Goal: Task Accomplishment & Management: Manage account settings

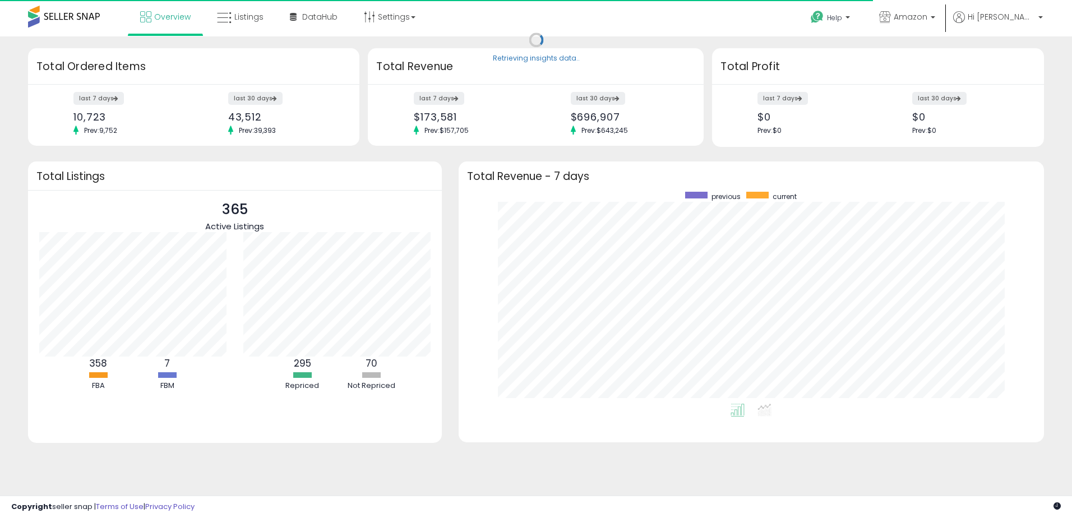
scroll to position [212, 563]
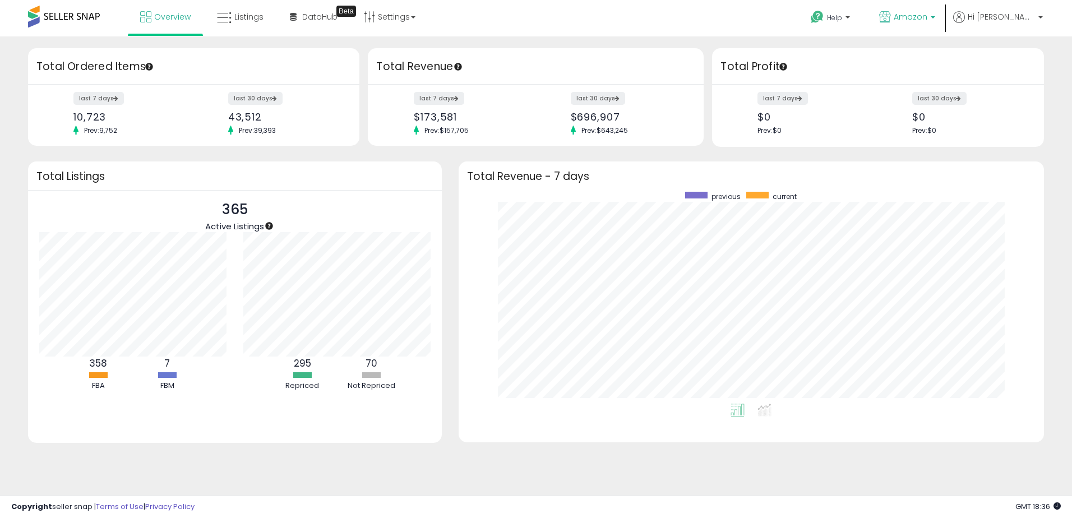
click at [935, 25] on p "Amazon" at bounding box center [907, 18] width 56 height 14
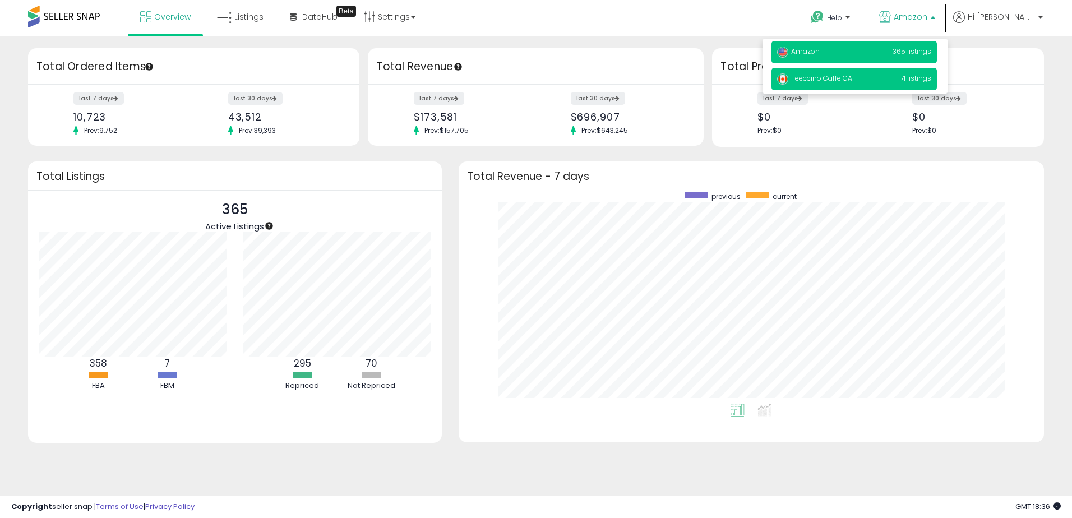
click at [875, 84] on p "Teeccino Caffe CA 71 listings" at bounding box center [853, 79] width 165 height 22
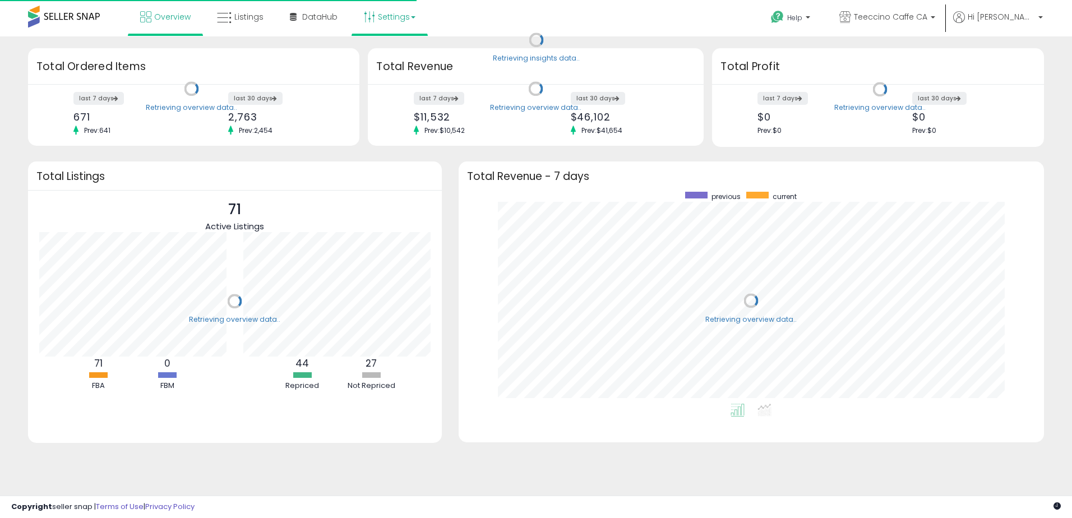
scroll to position [212, 563]
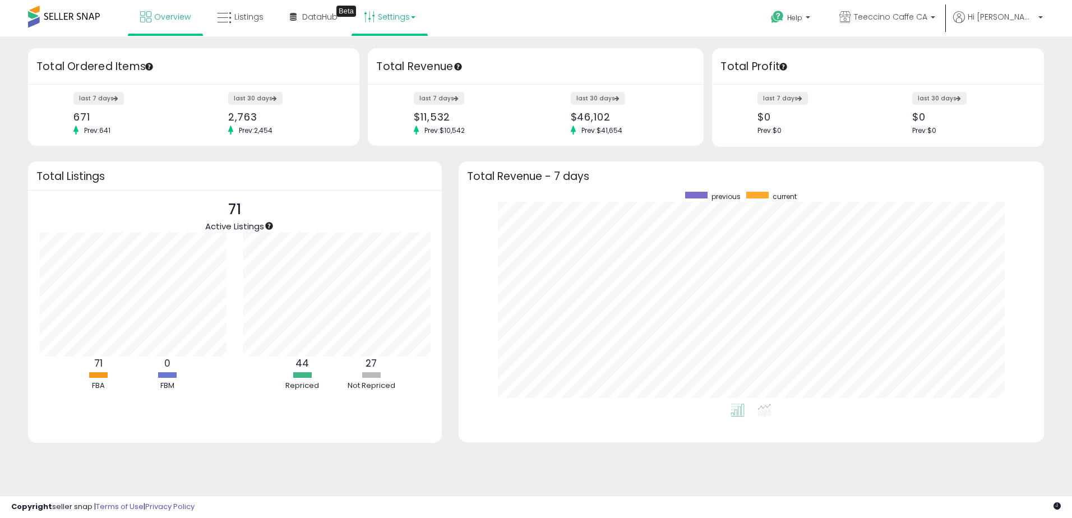
click at [393, 20] on link "Settings" at bounding box center [389, 17] width 68 height 34
click at [386, 58] on link "Store settings" at bounding box center [391, 57] width 50 height 11
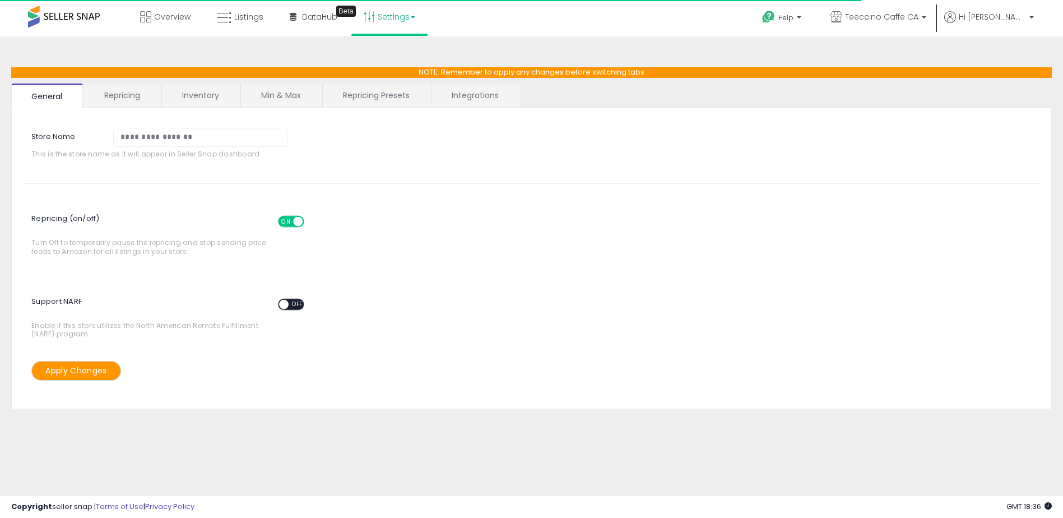
click at [113, 94] on link "Repricing" at bounding box center [122, 96] width 76 height 24
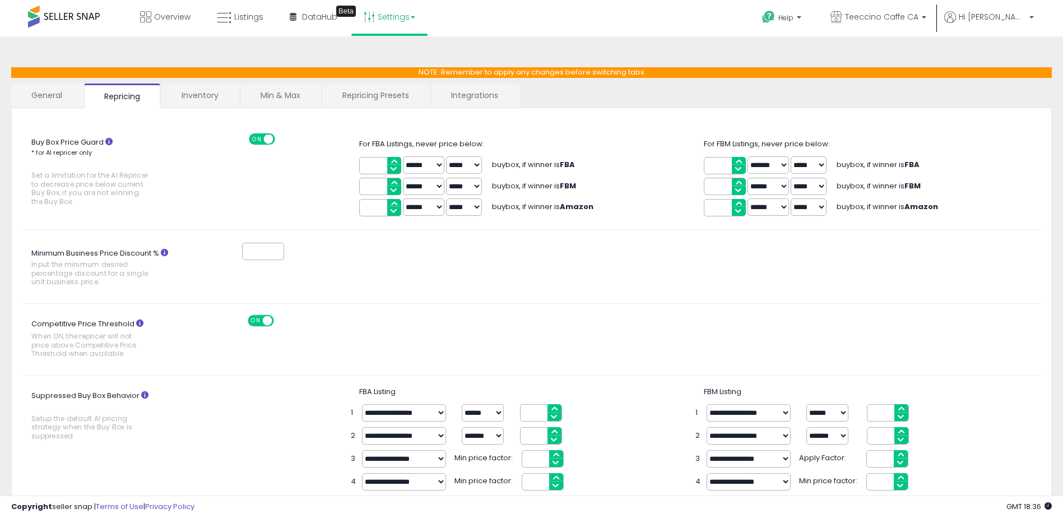
click at [219, 94] on link "Inventory" at bounding box center [199, 96] width 77 height 24
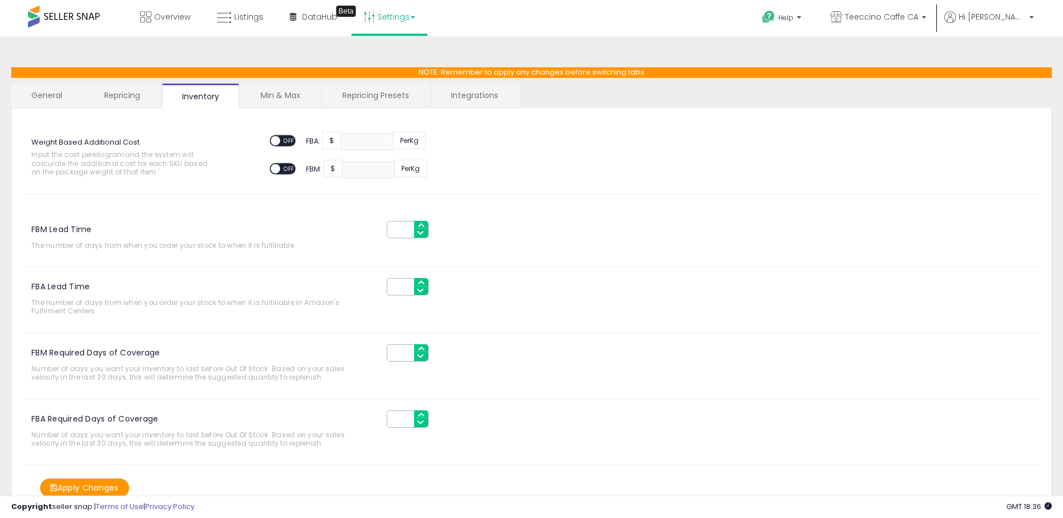
click at [293, 98] on link "Min & Max" at bounding box center [280, 96] width 80 height 24
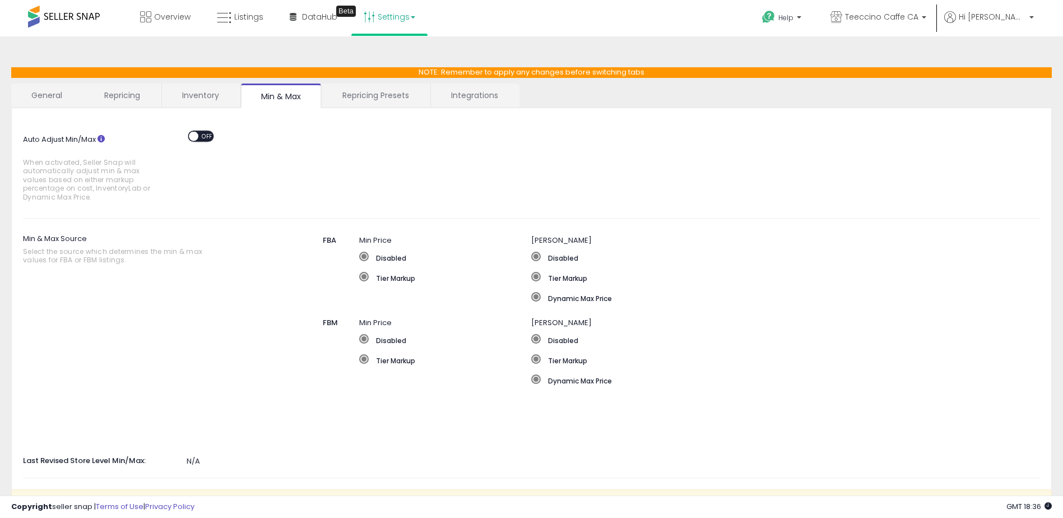
click at [360, 95] on link "Repricing Presets" at bounding box center [375, 96] width 107 height 24
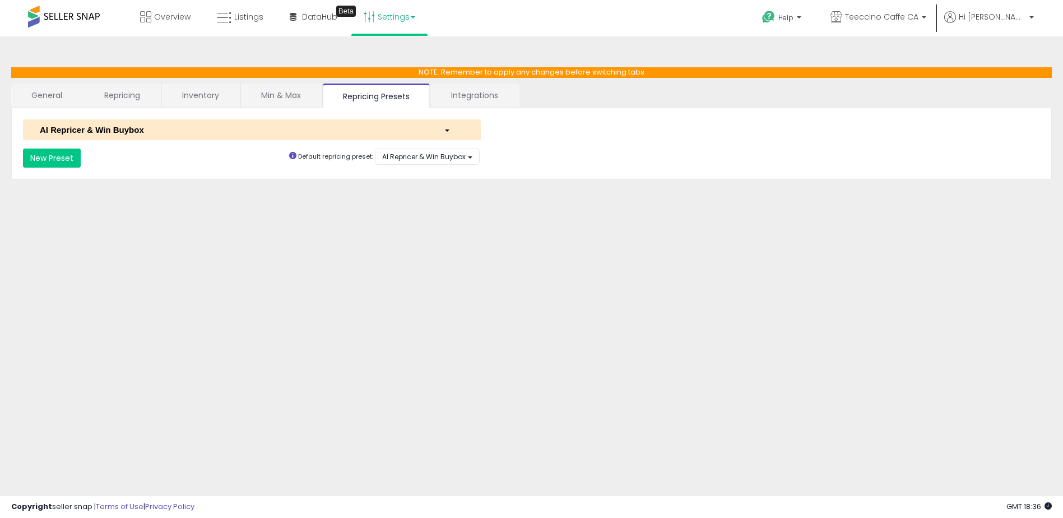
click at [492, 91] on link "Integrations" at bounding box center [474, 96] width 87 height 24
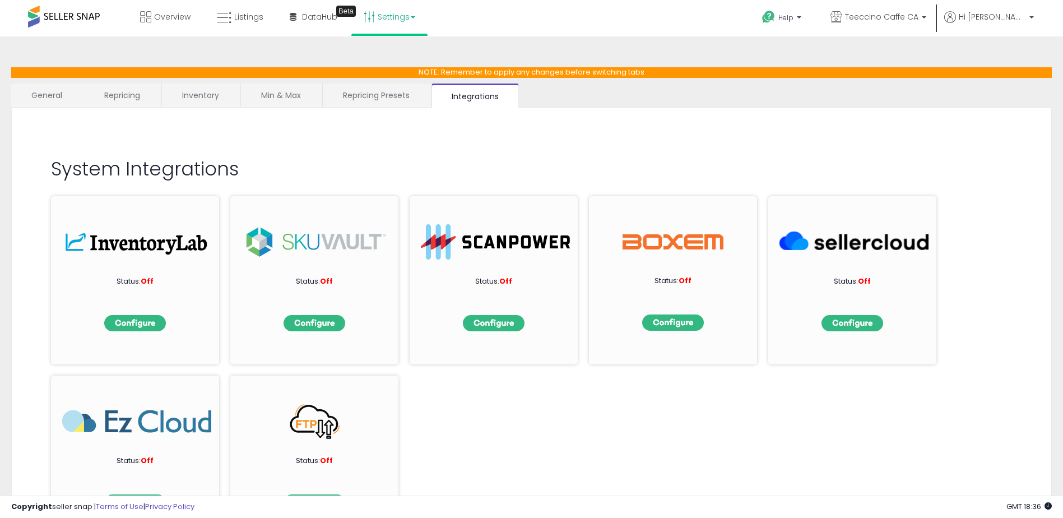
click at [146, 93] on link "Repricing" at bounding box center [122, 96] width 76 height 24
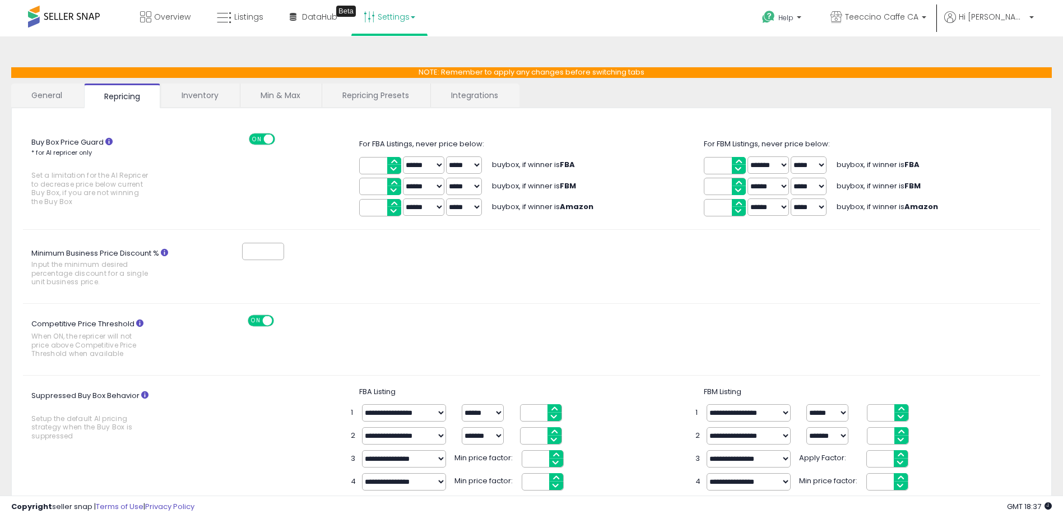
scroll to position [112, 0]
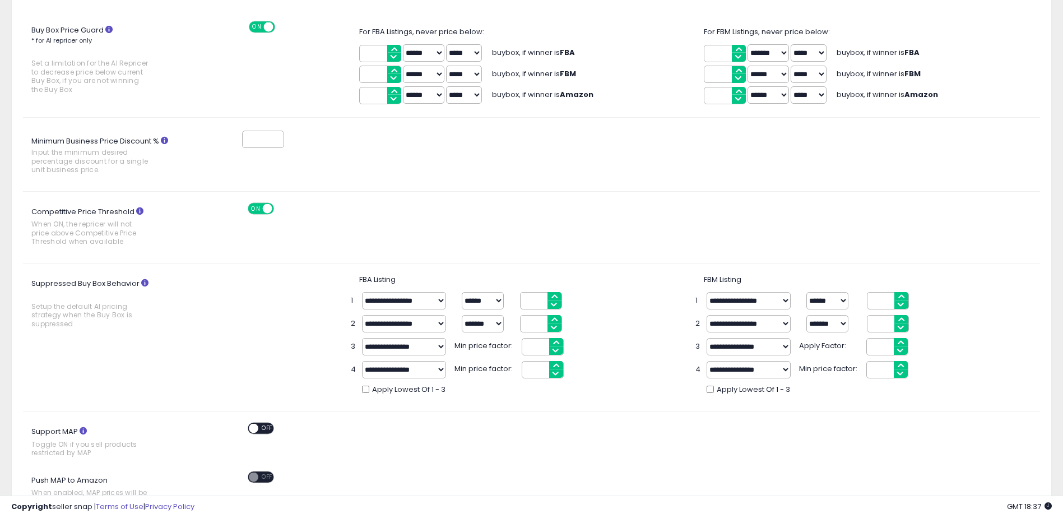
click at [617, 224] on div "Competitive Price Threshold When ON, the repricer will not price above Competit…" at bounding box center [532, 227] width 1034 height 49
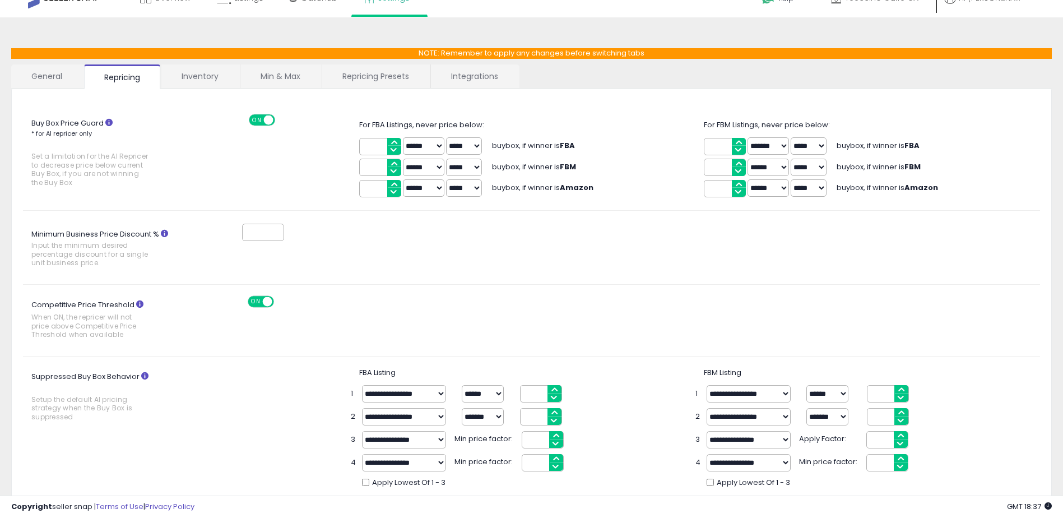
scroll to position [0, 0]
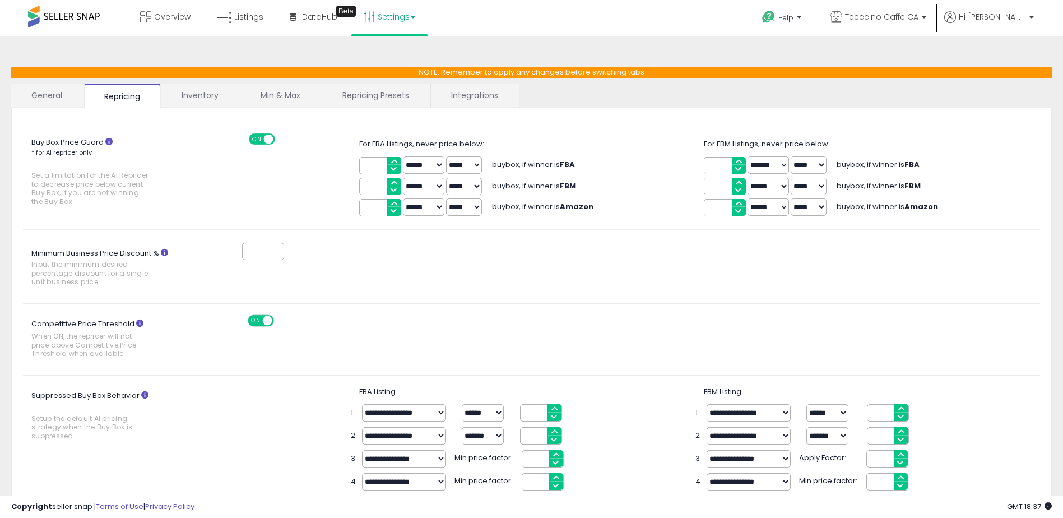
click at [214, 103] on link "Inventory" at bounding box center [199, 96] width 77 height 24
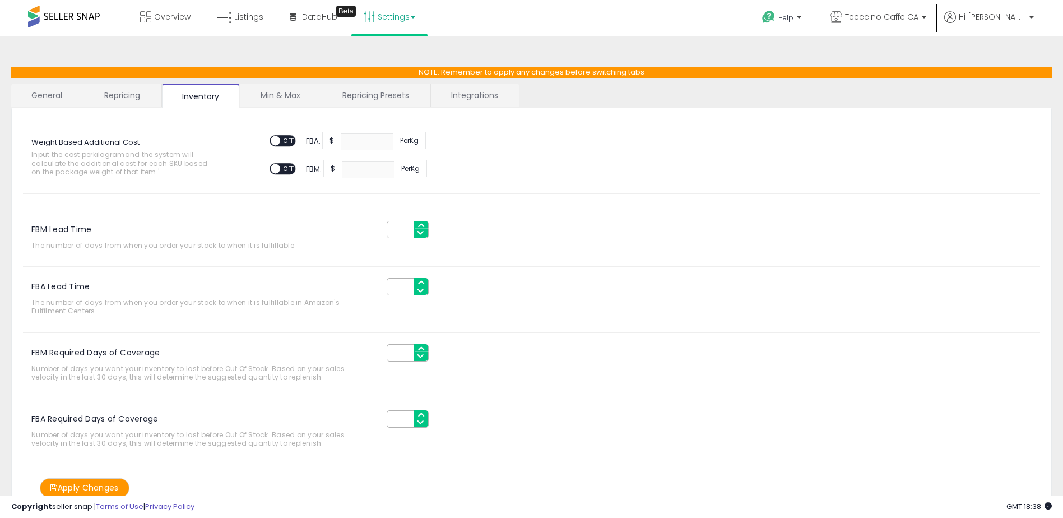
click at [122, 97] on link "Repricing" at bounding box center [122, 96] width 76 height 24
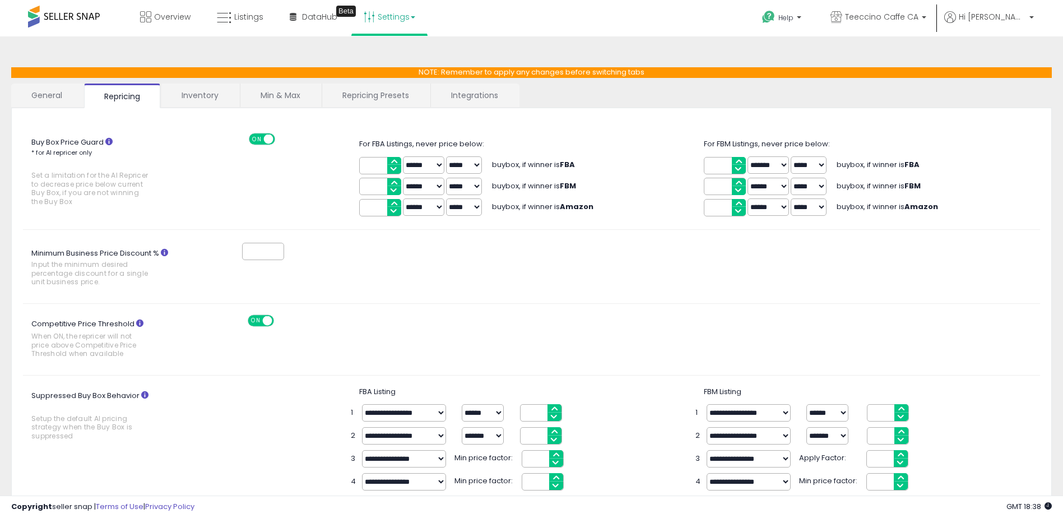
click at [61, 102] on link "General" at bounding box center [47, 96] width 72 height 24
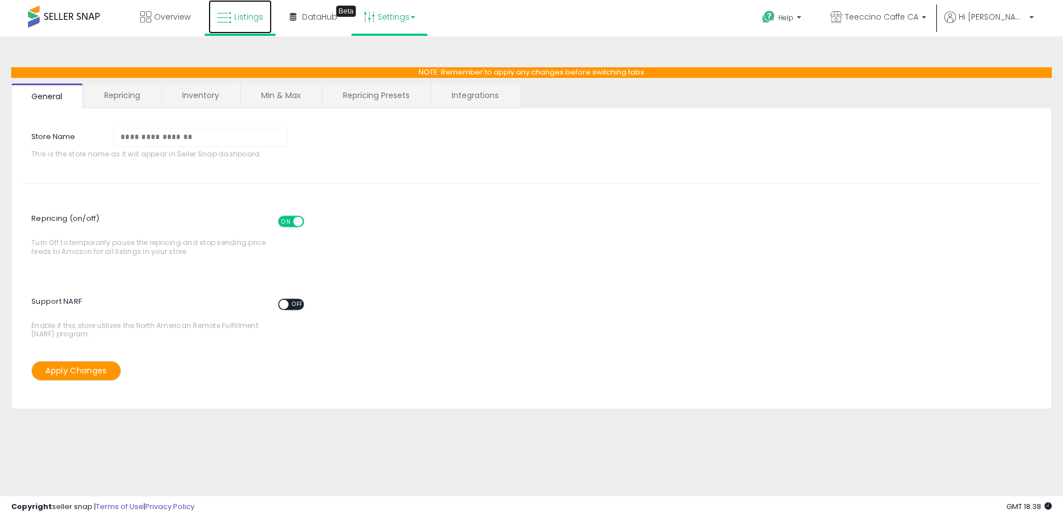
click at [230, 21] on icon at bounding box center [224, 18] width 15 height 15
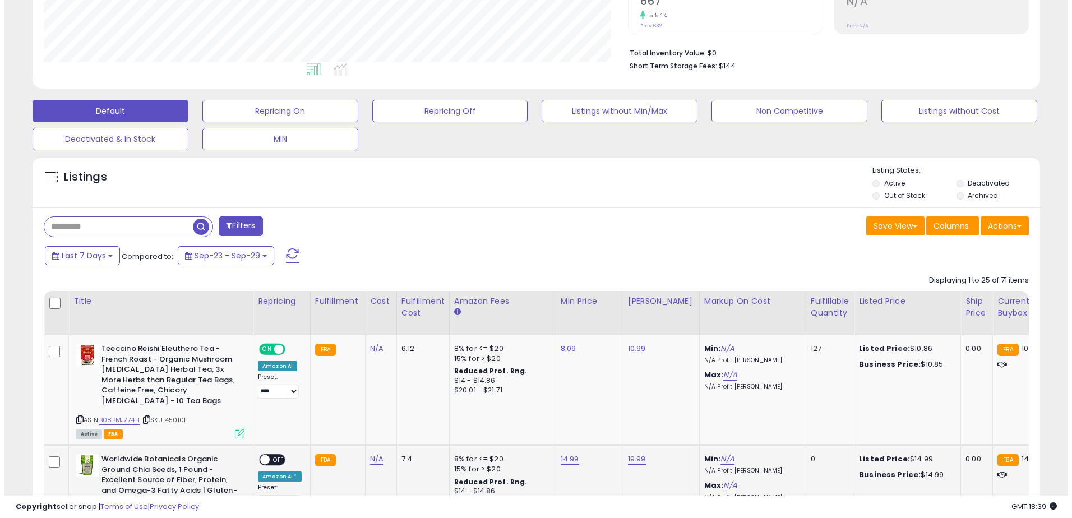
scroll to position [392, 0]
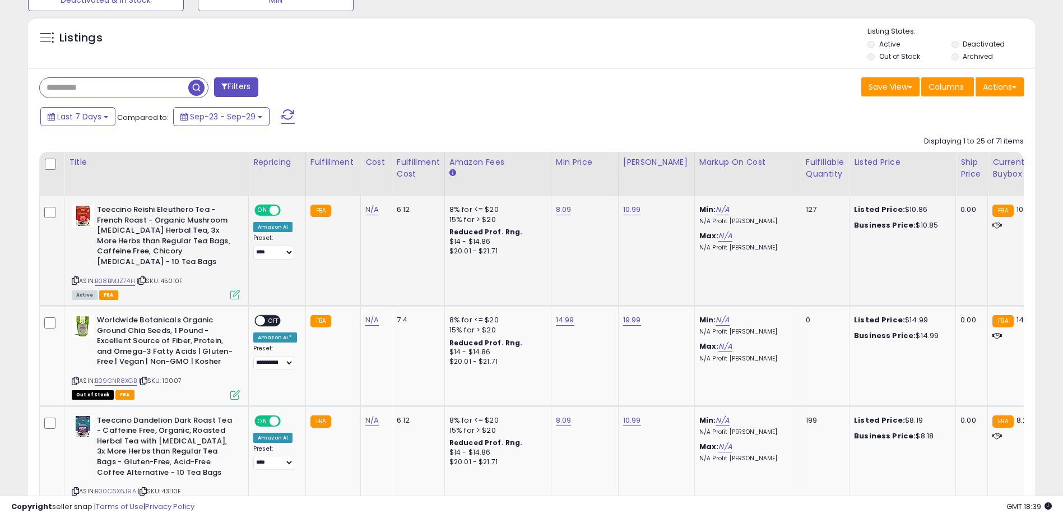
click at [236, 294] on icon at bounding box center [235, 295] width 10 height 10
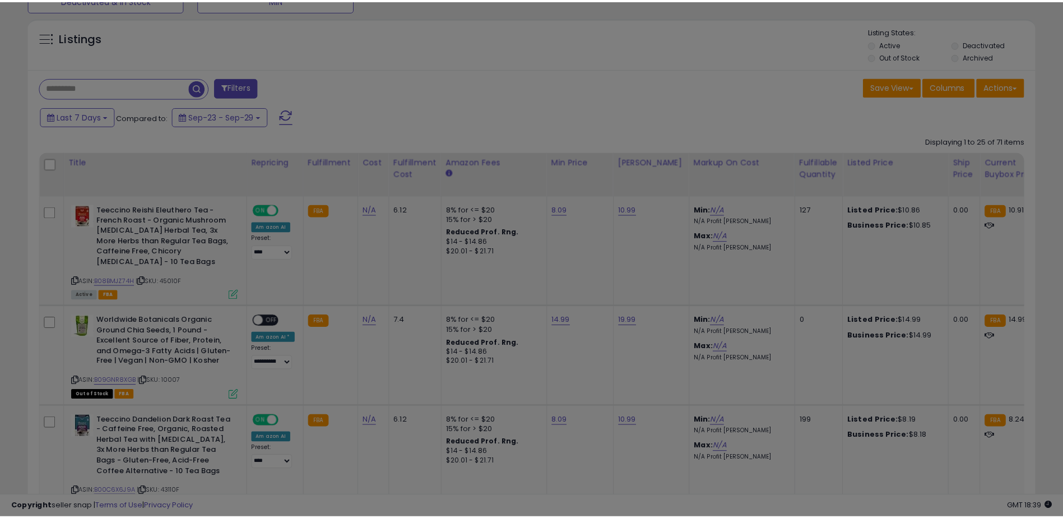
scroll to position [230, 589]
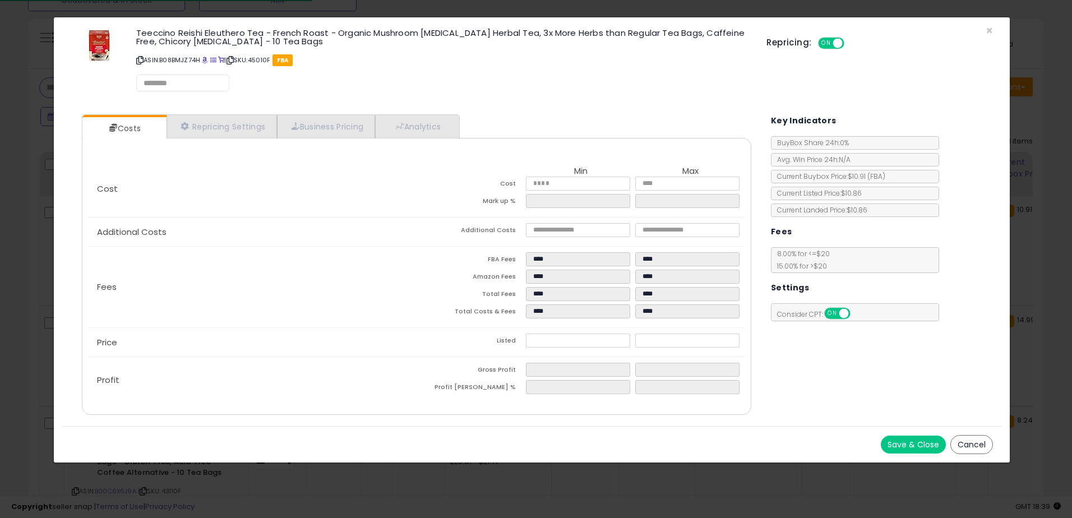
select select "*********"
click at [224, 131] on link "Repricing Settings" at bounding box center [221, 126] width 111 height 23
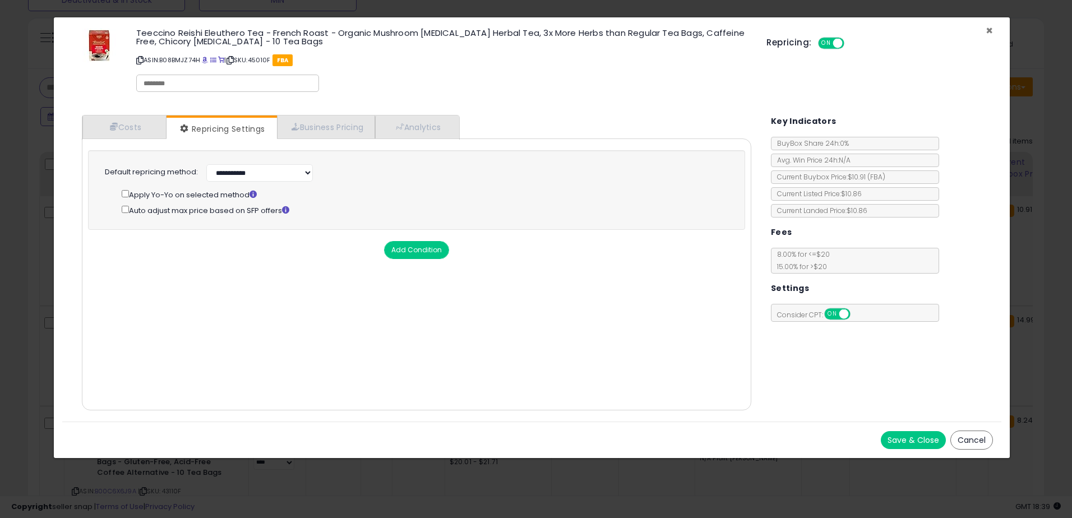
click at [989, 30] on span "×" at bounding box center [988, 30] width 7 height 16
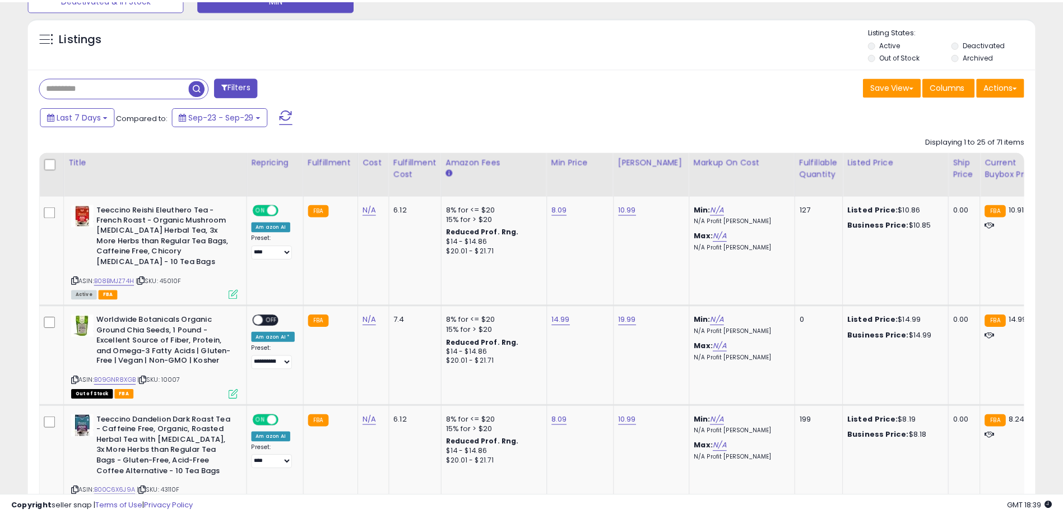
scroll to position [560296, 559941]
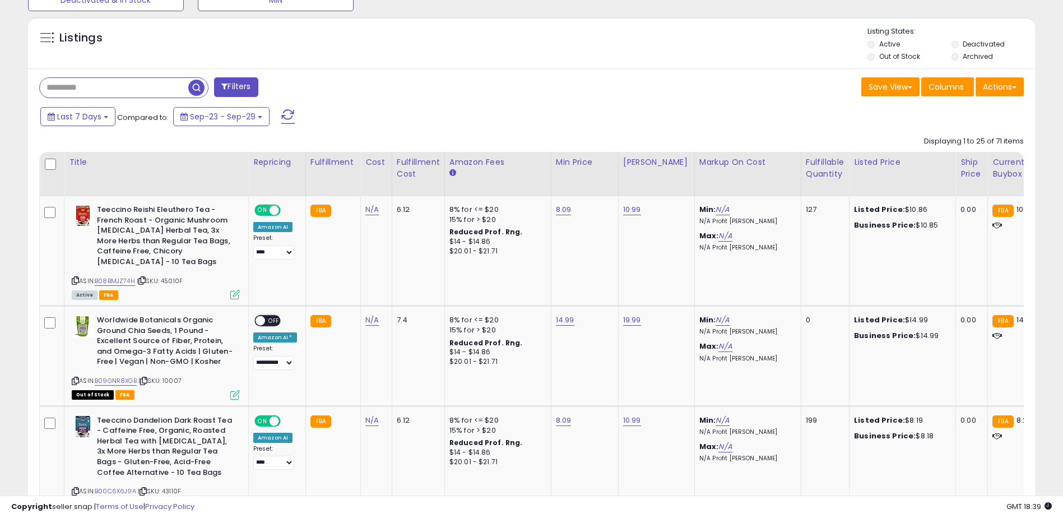
click at [115, 85] on input "text" at bounding box center [114, 88] width 149 height 20
paste input "**********"
type input "**********"
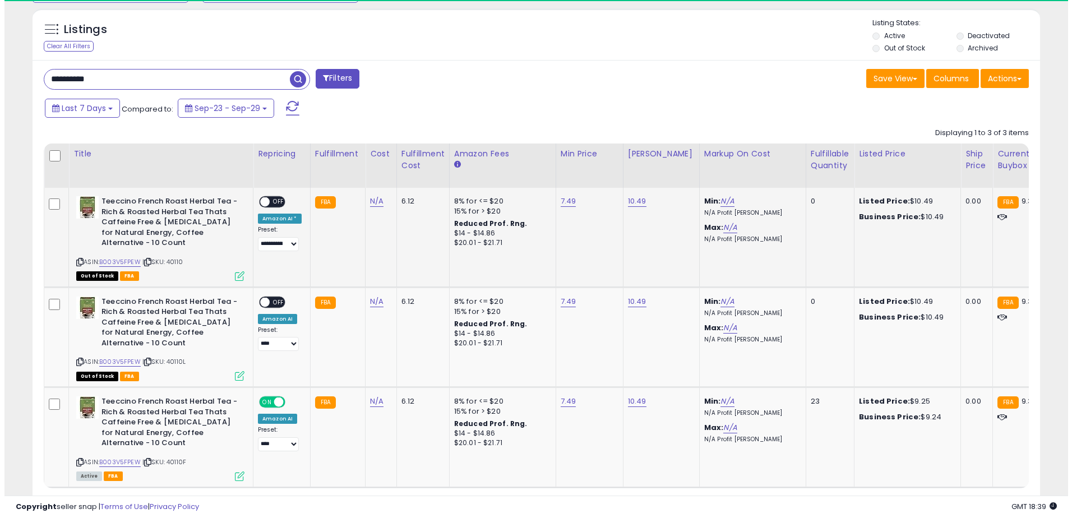
scroll to position [466, 0]
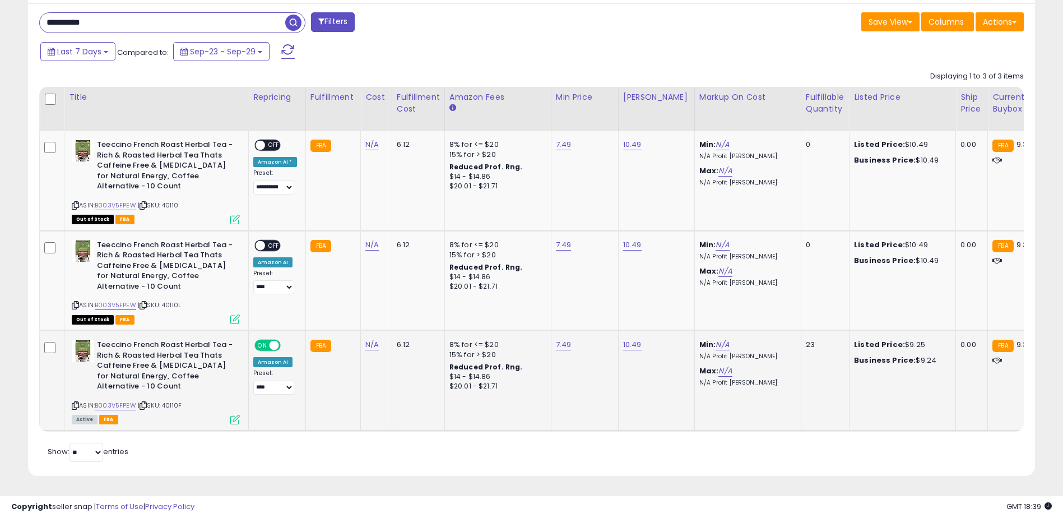
click at [235, 415] on icon at bounding box center [235, 420] width 10 height 10
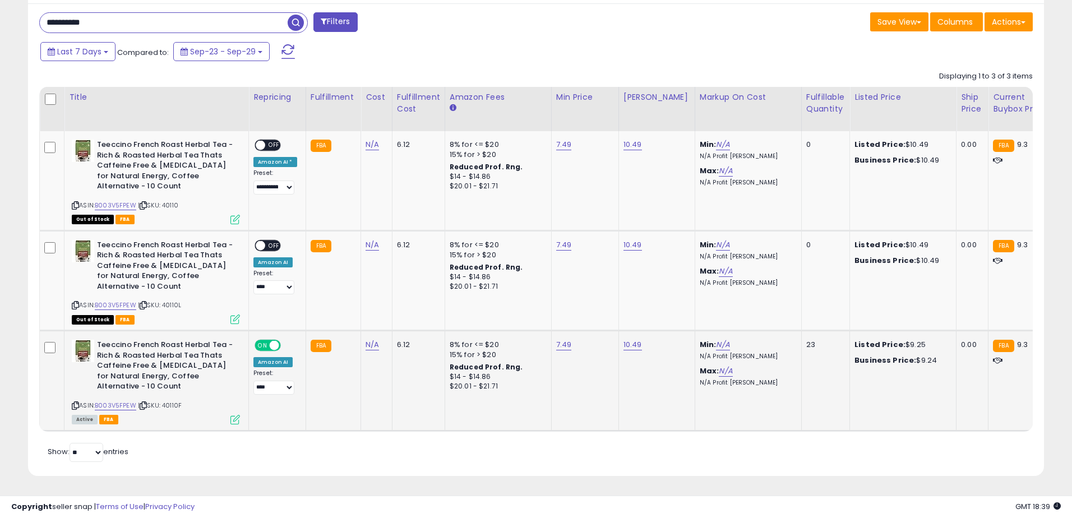
scroll to position [230, 589]
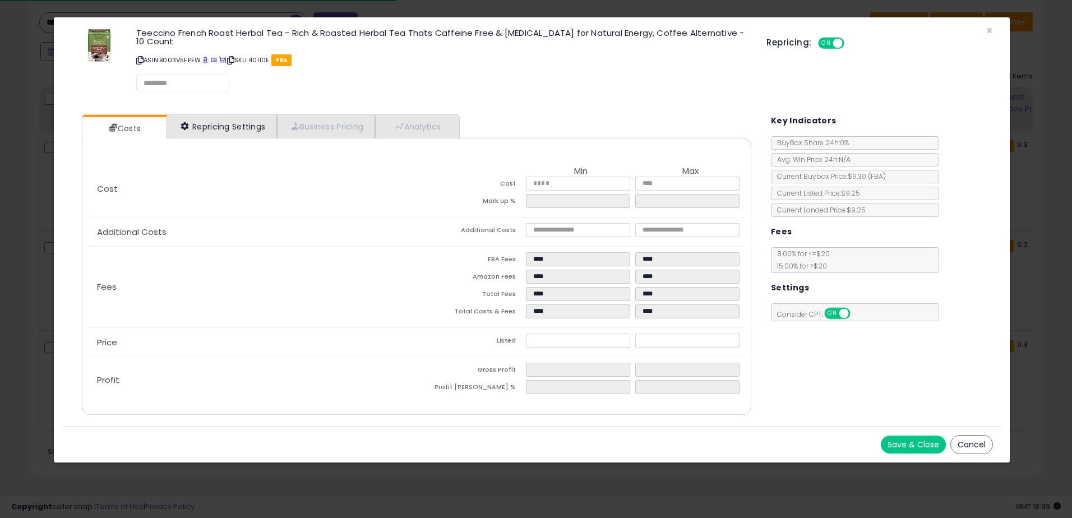
select select "*********"
click at [207, 115] on link "Repricing Settings" at bounding box center [221, 126] width 111 height 23
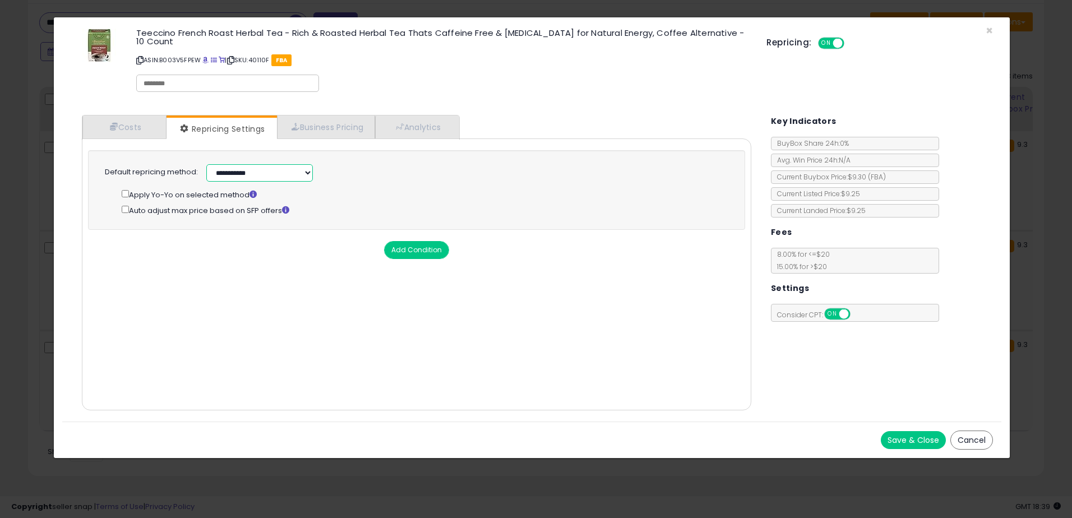
click at [300, 164] on select "**********" at bounding box center [259, 172] width 106 height 17
click at [373, 165] on div "**********" at bounding box center [405, 171] width 415 height 20
click at [332, 121] on link "Business Pricing" at bounding box center [326, 126] width 98 height 23
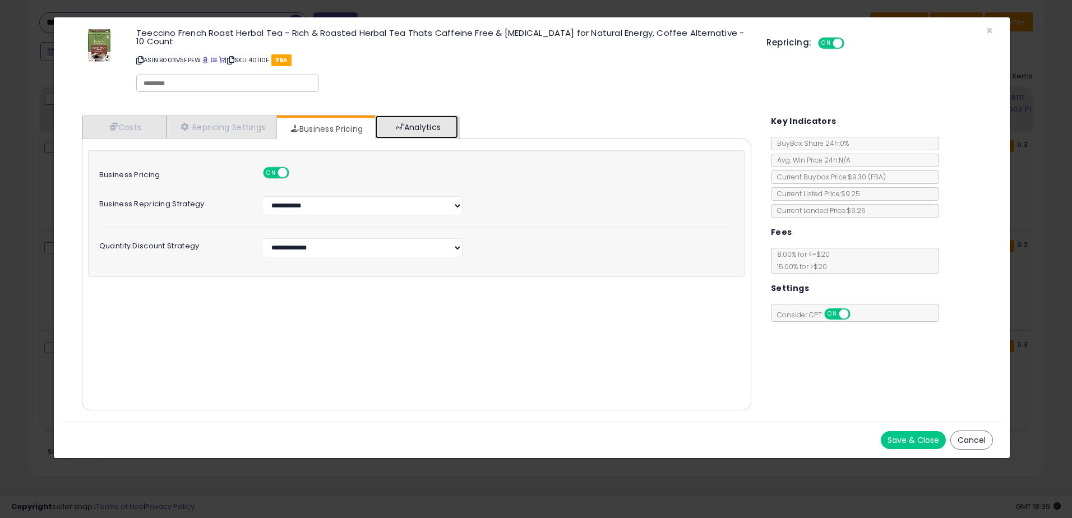
click at [433, 115] on link "Analytics" at bounding box center [416, 126] width 83 height 23
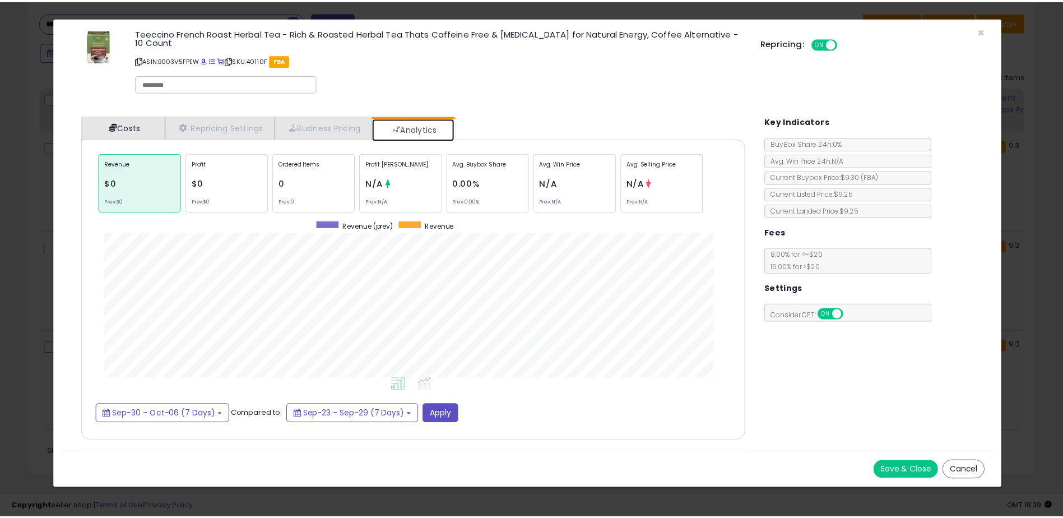
scroll to position [345, 692]
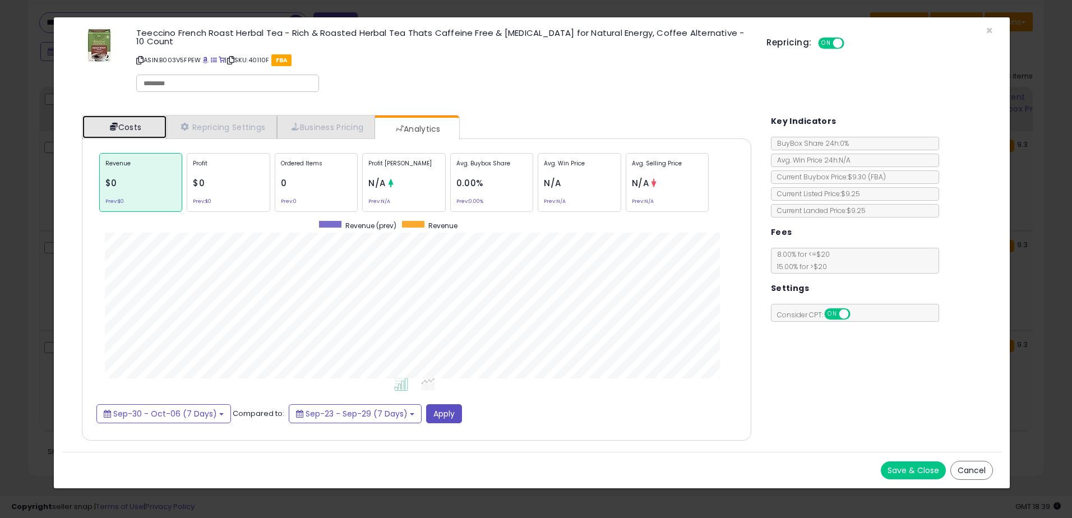
drag, startPoint x: 124, startPoint y: 113, endPoint x: 135, endPoint y: 113, distance: 11.2
click at [123, 115] on link "Costs" at bounding box center [124, 126] width 84 height 23
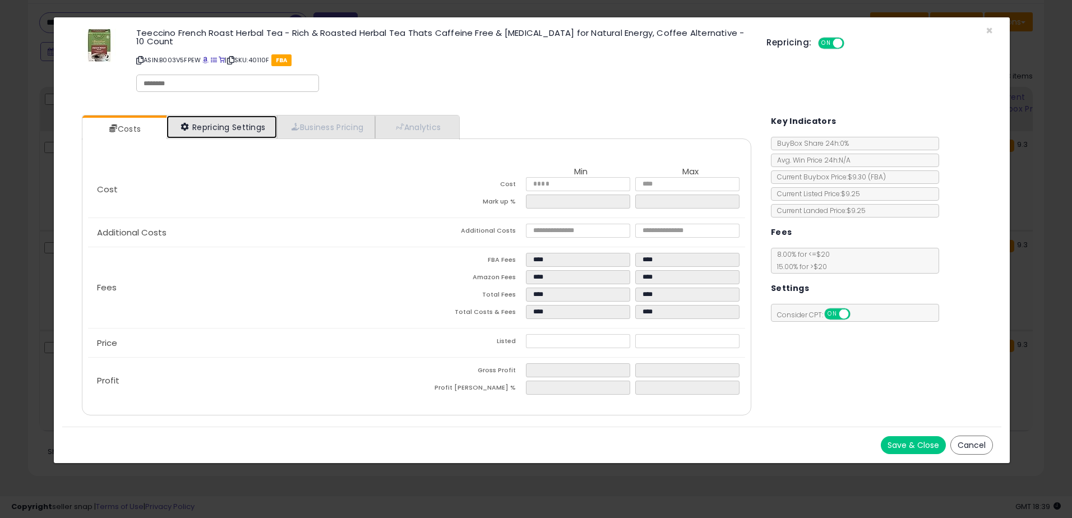
click at [189, 115] on link "Repricing Settings" at bounding box center [221, 126] width 111 height 23
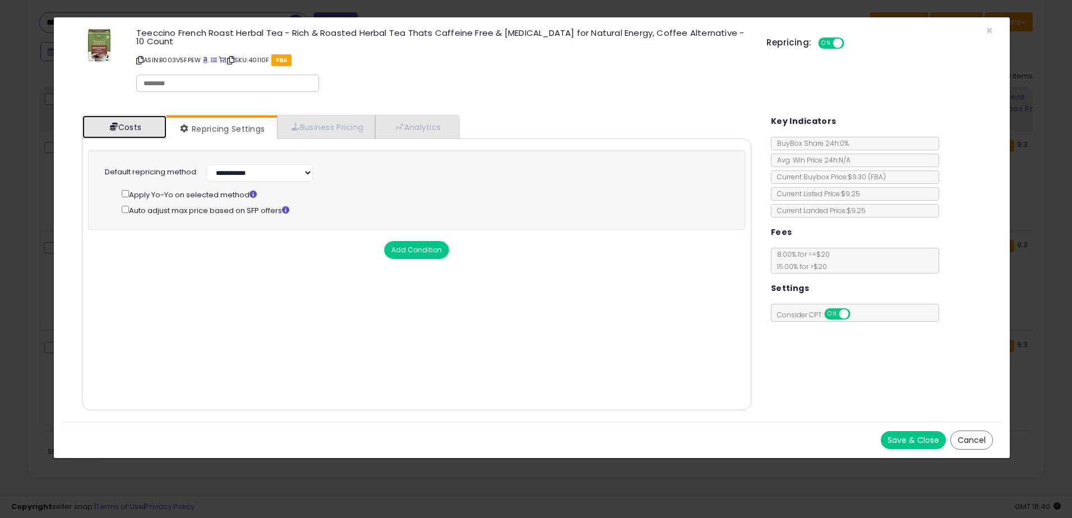
click at [119, 122] on link "Costs" at bounding box center [124, 126] width 84 height 23
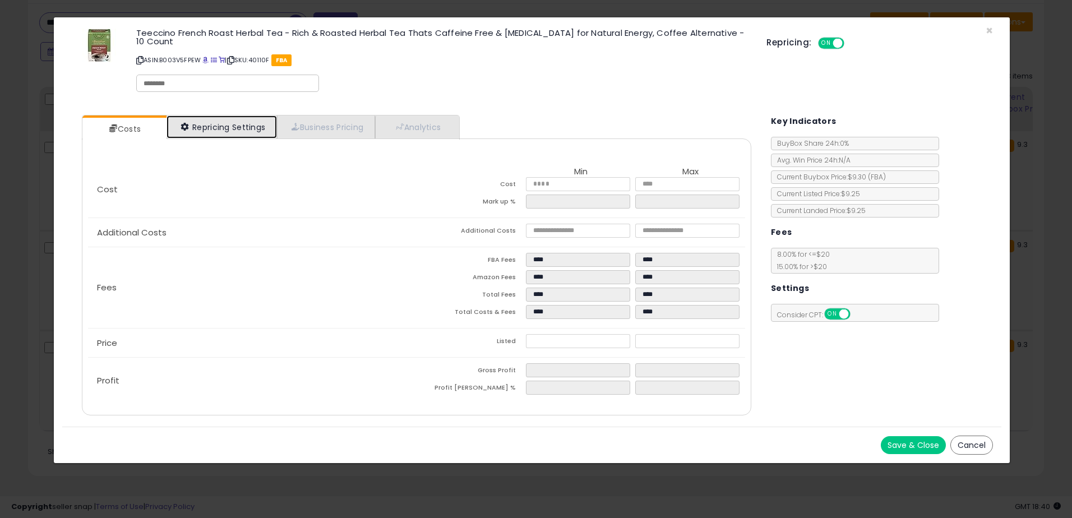
click at [222, 115] on link "Repricing Settings" at bounding box center [221, 126] width 111 height 23
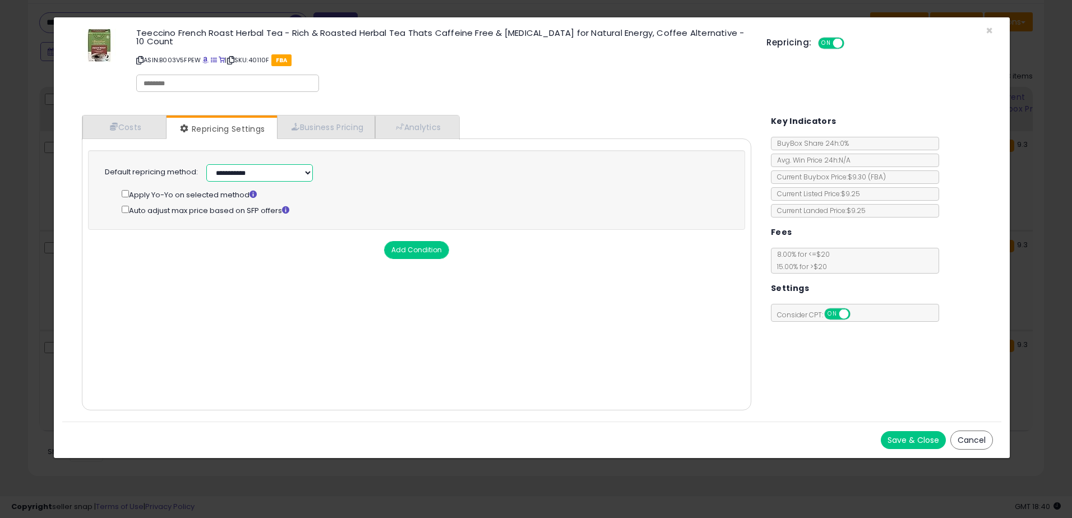
click at [233, 165] on select "**********" at bounding box center [259, 172] width 106 height 17
click at [134, 119] on link "Costs" at bounding box center [124, 126] width 84 height 23
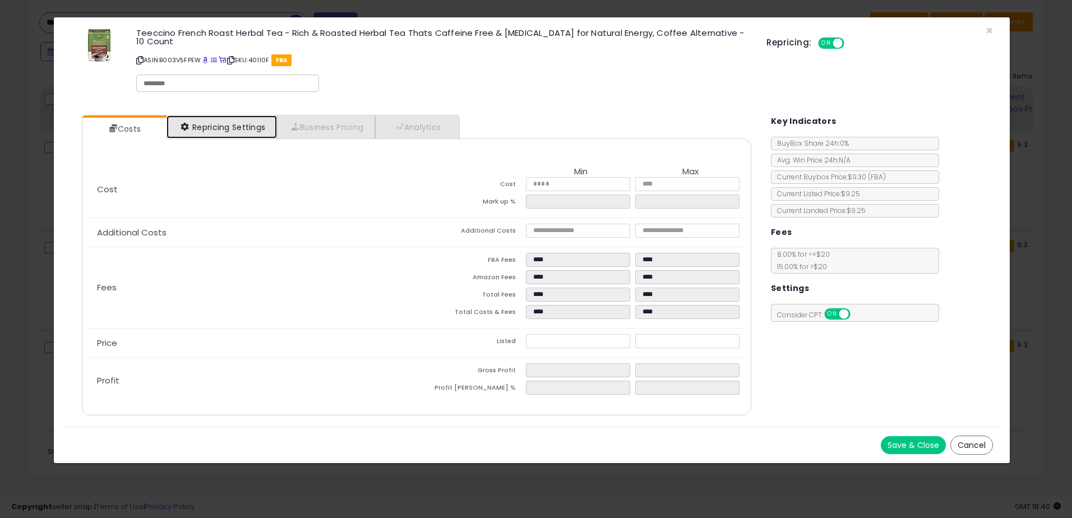
click at [211, 115] on link "Repricing Settings" at bounding box center [221, 126] width 111 height 23
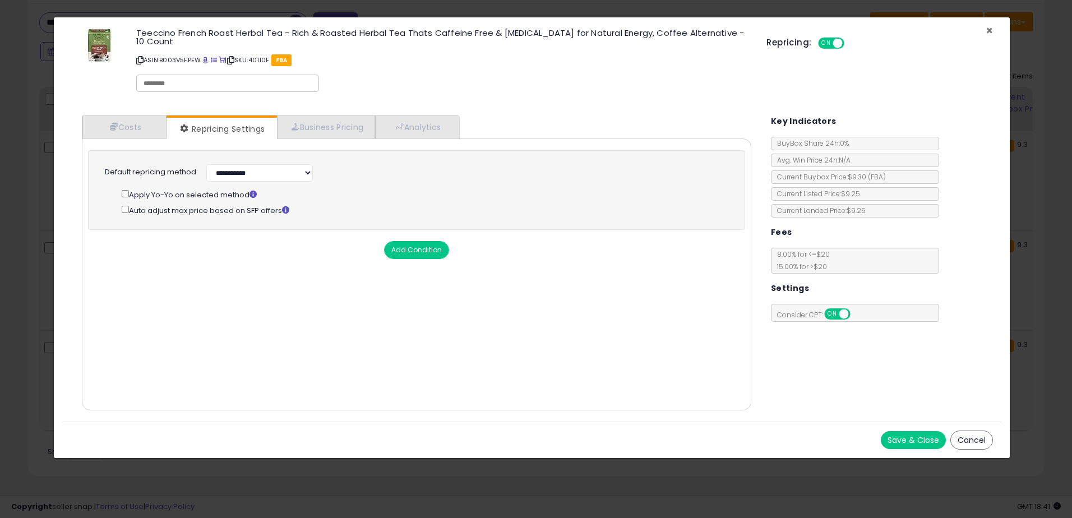
click at [992, 29] on span "×" at bounding box center [988, 30] width 7 height 16
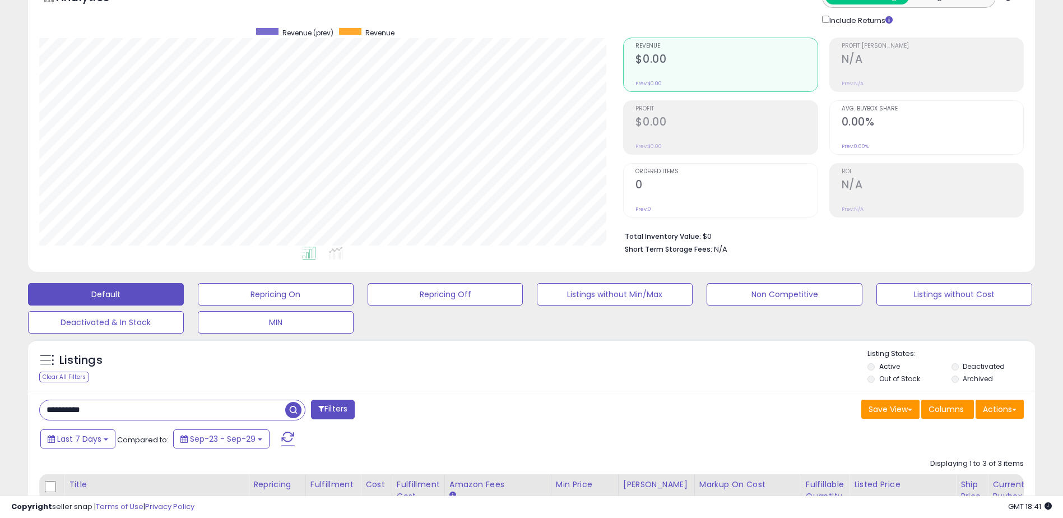
scroll to position [0, 0]
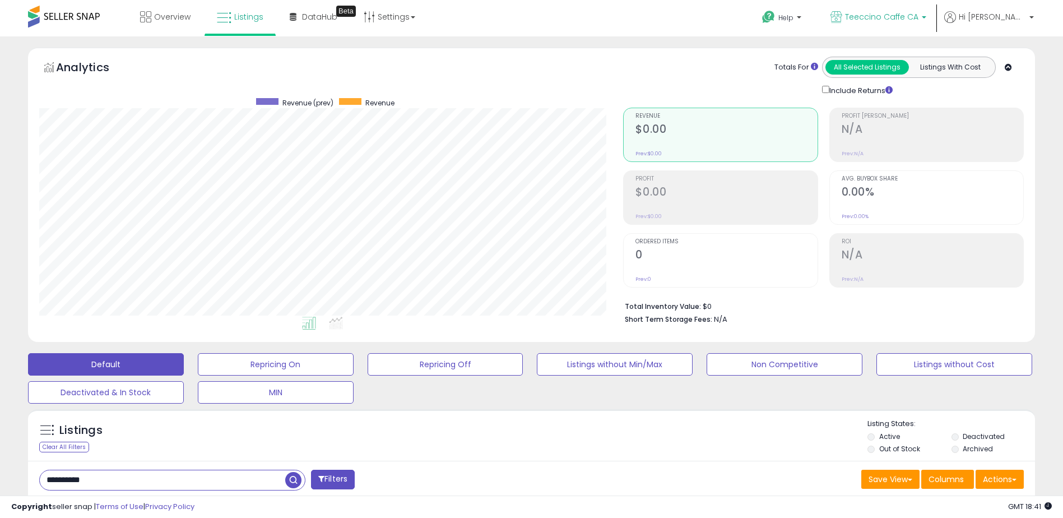
click at [919, 21] on span "Teeccino Caffe CA" at bounding box center [881, 16] width 73 height 11
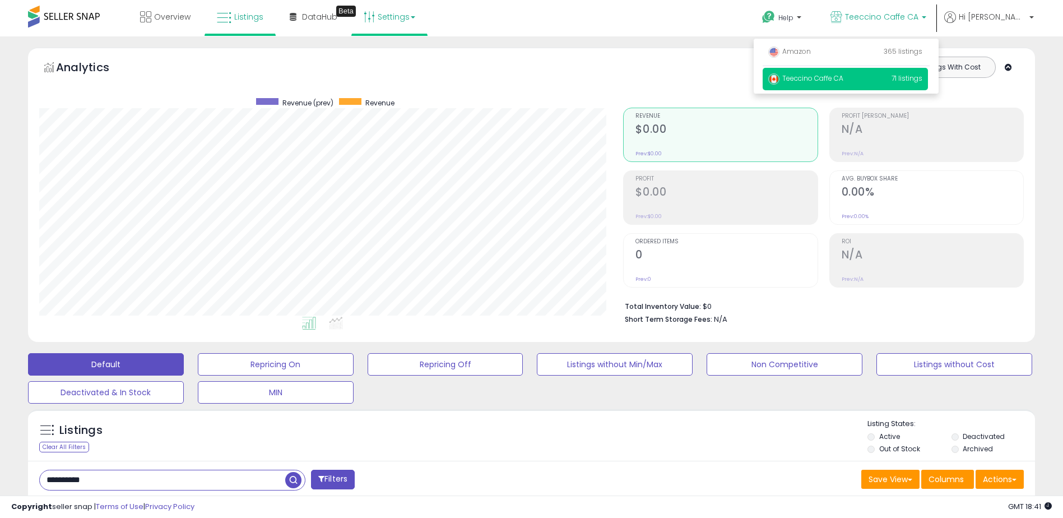
click at [393, 18] on link "Settings" at bounding box center [389, 17] width 68 height 34
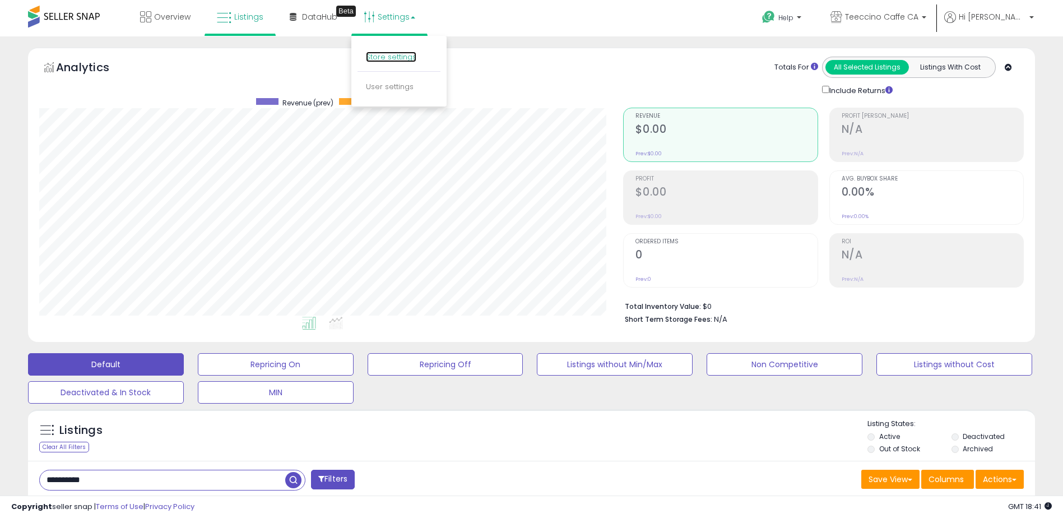
click at [390, 56] on link "Store settings" at bounding box center [391, 57] width 50 height 11
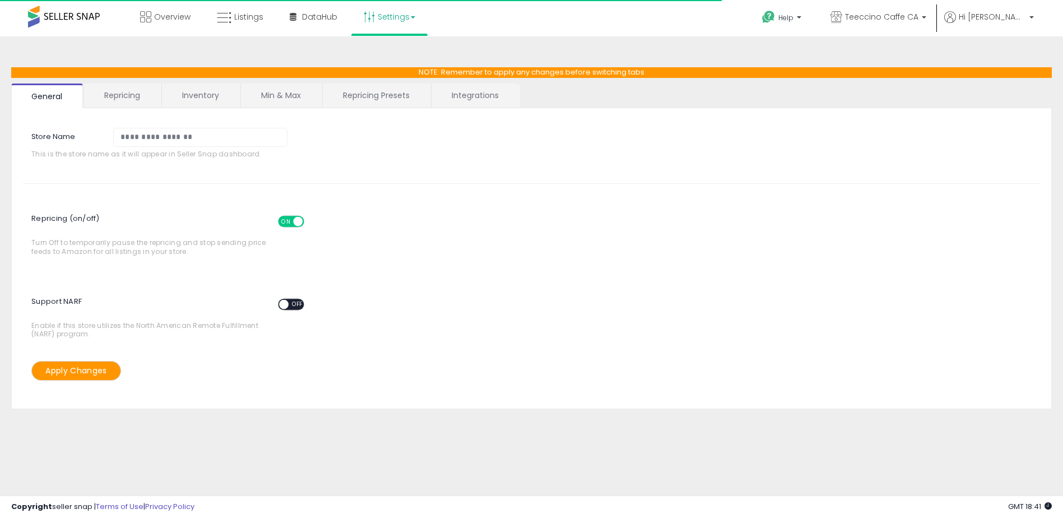
click at [355, 94] on link "Repricing Presets" at bounding box center [376, 96] width 107 height 24
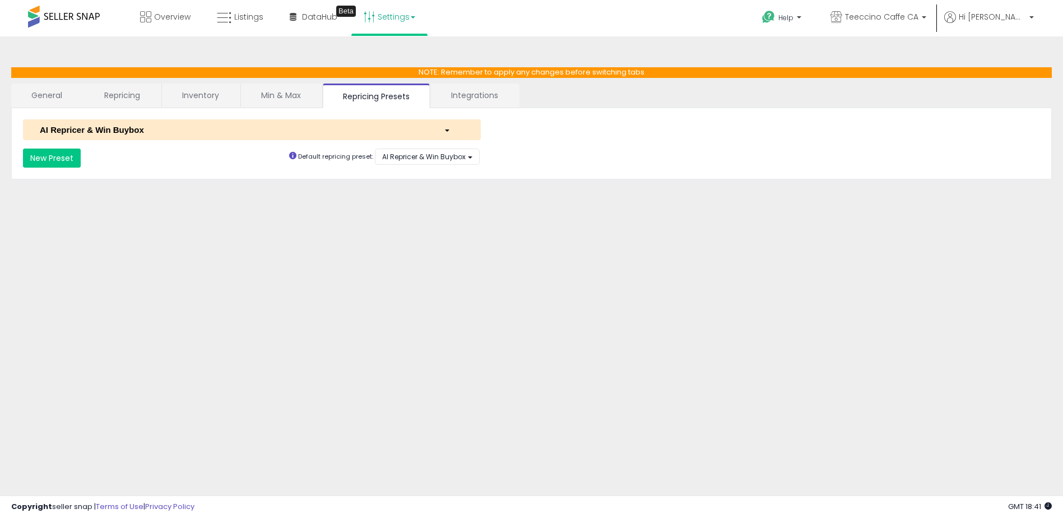
click at [433, 124] on div "AI Repricer & Win Buybox" at bounding box center [233, 130] width 404 height 12
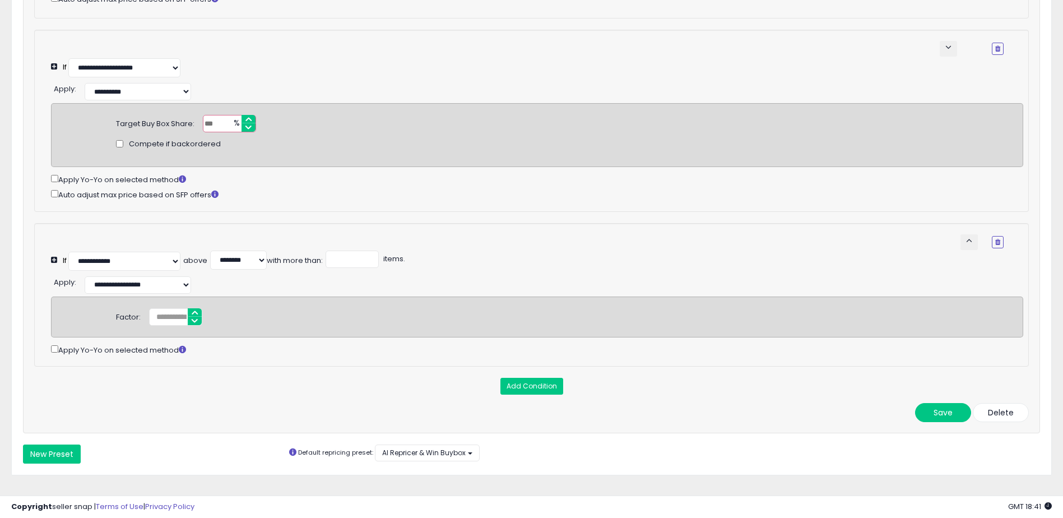
scroll to position [267, 0]
